Goal: Find specific fact: Find contact information

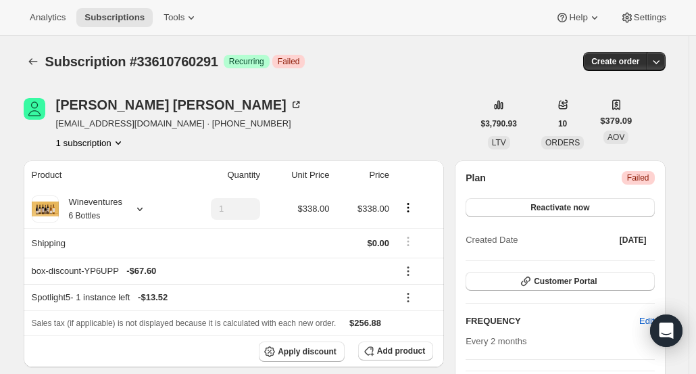
scroll to position [218, 0]
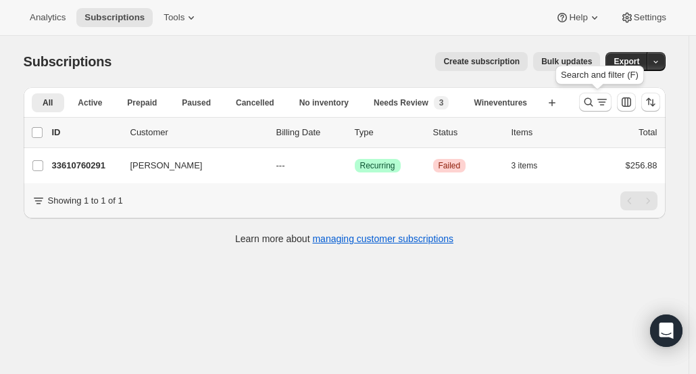
click at [593, 99] on icon "Search and filter results" at bounding box center [588, 102] width 9 height 9
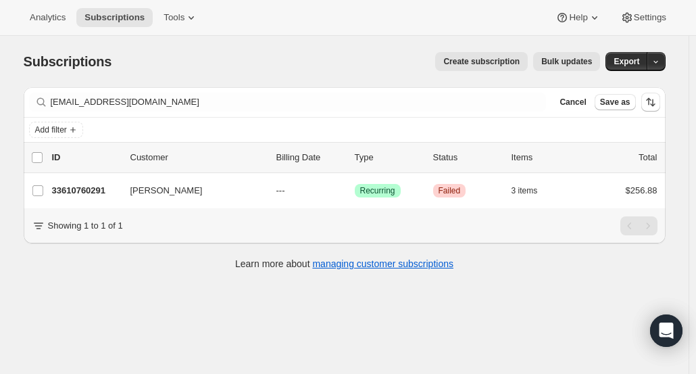
click at [579, 104] on span "Cancel" at bounding box center [573, 102] width 26 height 11
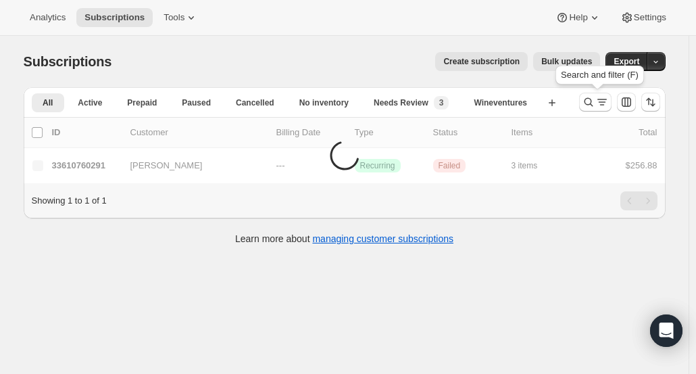
click at [589, 109] on button "Search and filter results" at bounding box center [595, 102] width 32 height 19
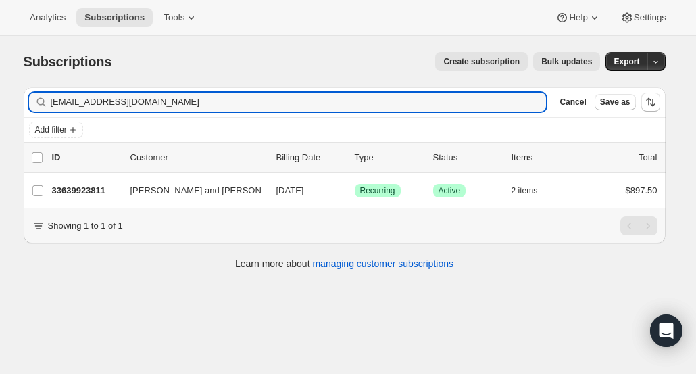
type input "[EMAIL_ADDRESS][DOMAIN_NAME]"
click at [67, 190] on p "33639923811" at bounding box center [86, 191] width 68 height 14
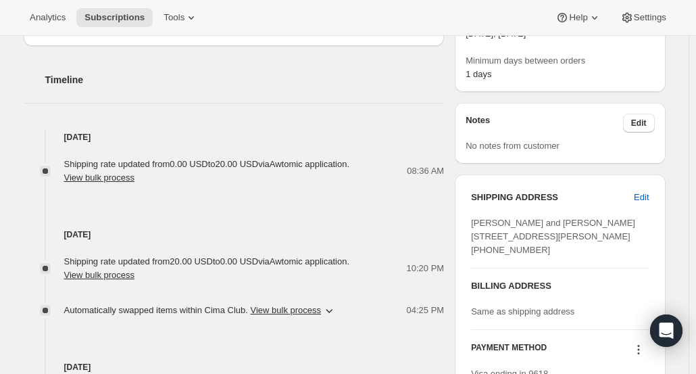
scroll to position [439, 0]
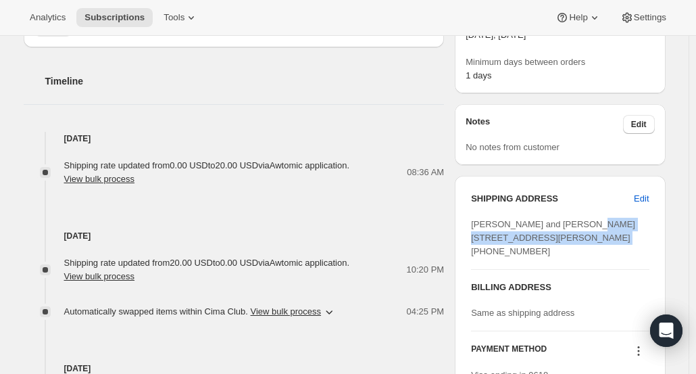
drag, startPoint x: 475, startPoint y: 236, endPoint x: 574, endPoint y: 253, distance: 100.9
click at [574, 253] on div "[PERSON_NAME] and [PERSON_NAME] [STREET_ADDRESS][PERSON_NAME] [PHONE_NUMBER]" at bounding box center [560, 238] width 178 height 41
copy span "[STREET_ADDRESS][PERSON_NAME]"
